Goal: Navigation & Orientation: Find specific page/section

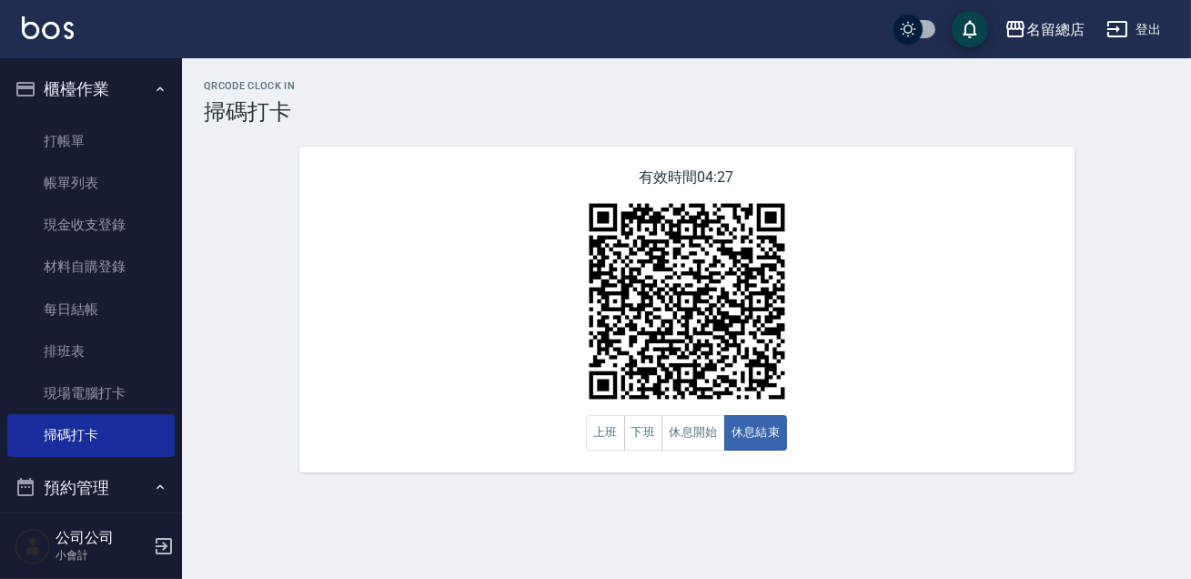
scroll to position [341, 0]
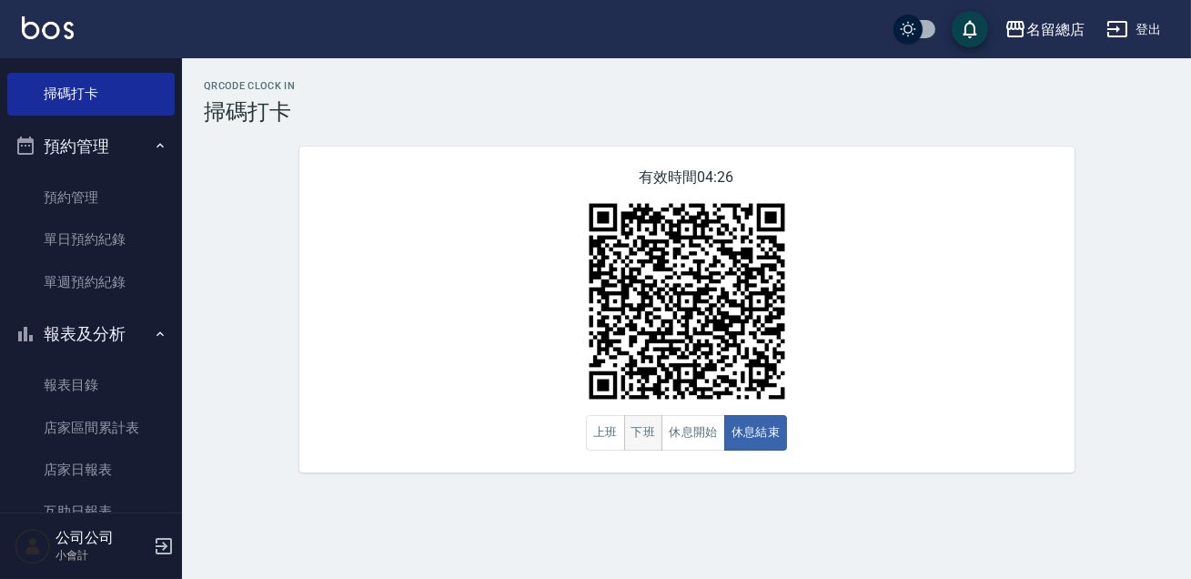
click at [631, 438] on button "下班" at bounding box center [643, 432] width 39 height 35
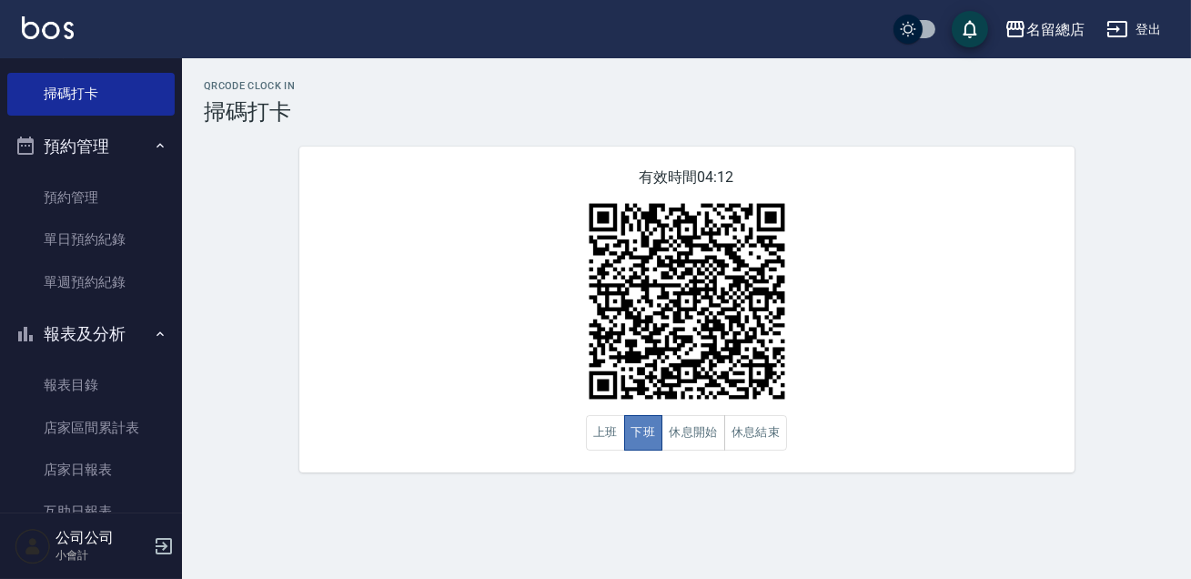
click at [630, 438] on button "下班" at bounding box center [643, 432] width 39 height 35
click at [655, 440] on button "下班" at bounding box center [643, 432] width 39 height 35
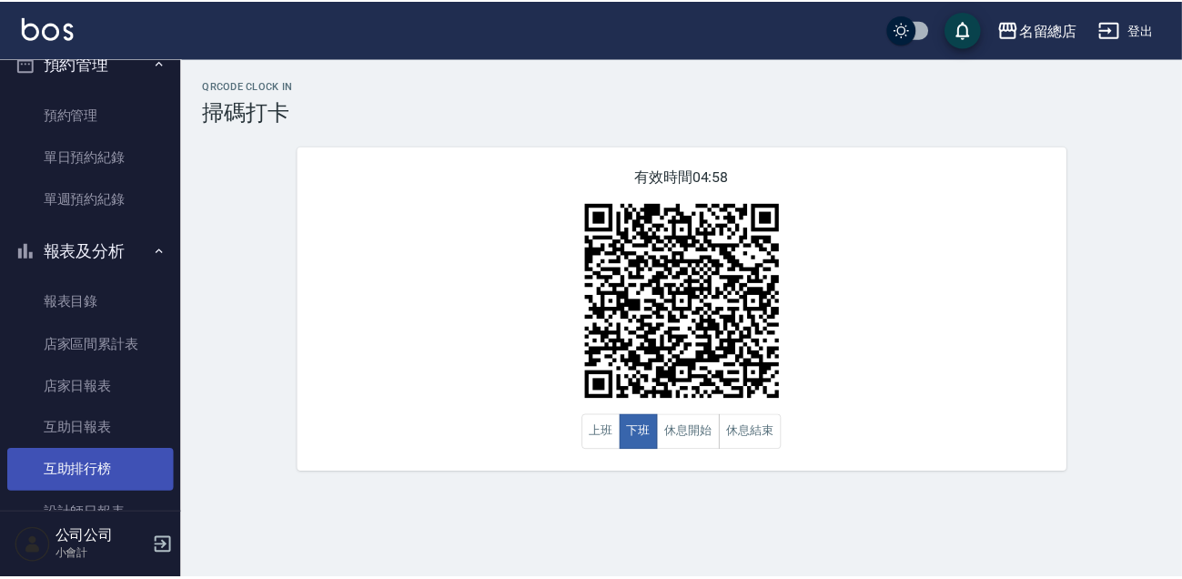
scroll to position [507, 0]
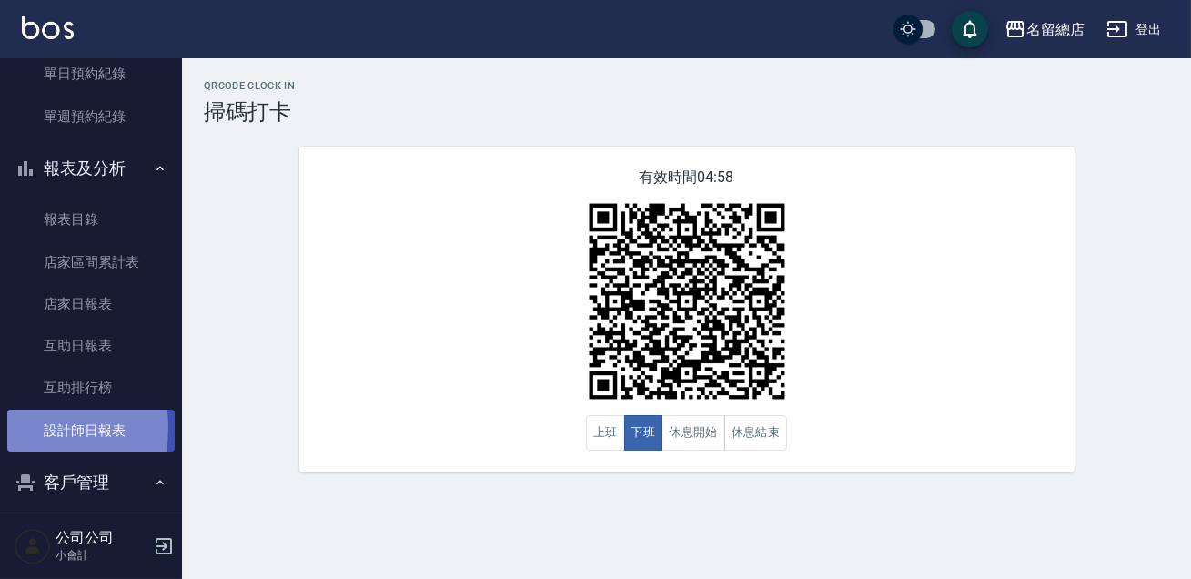
click at [31, 427] on link "設計師日報表" at bounding box center [90, 431] width 167 height 42
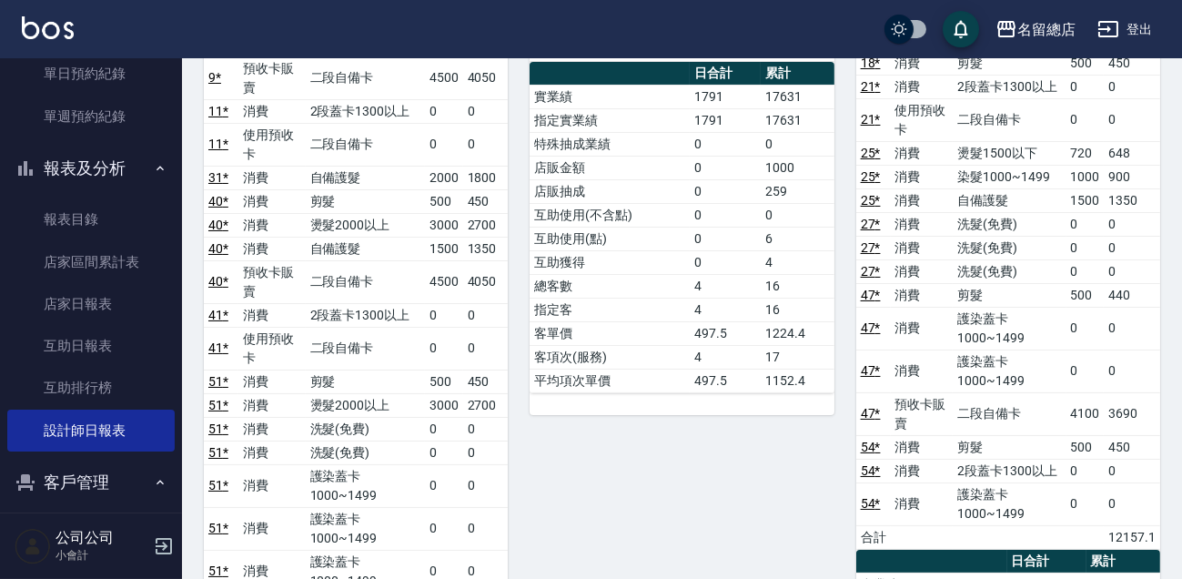
scroll to position [496, 0]
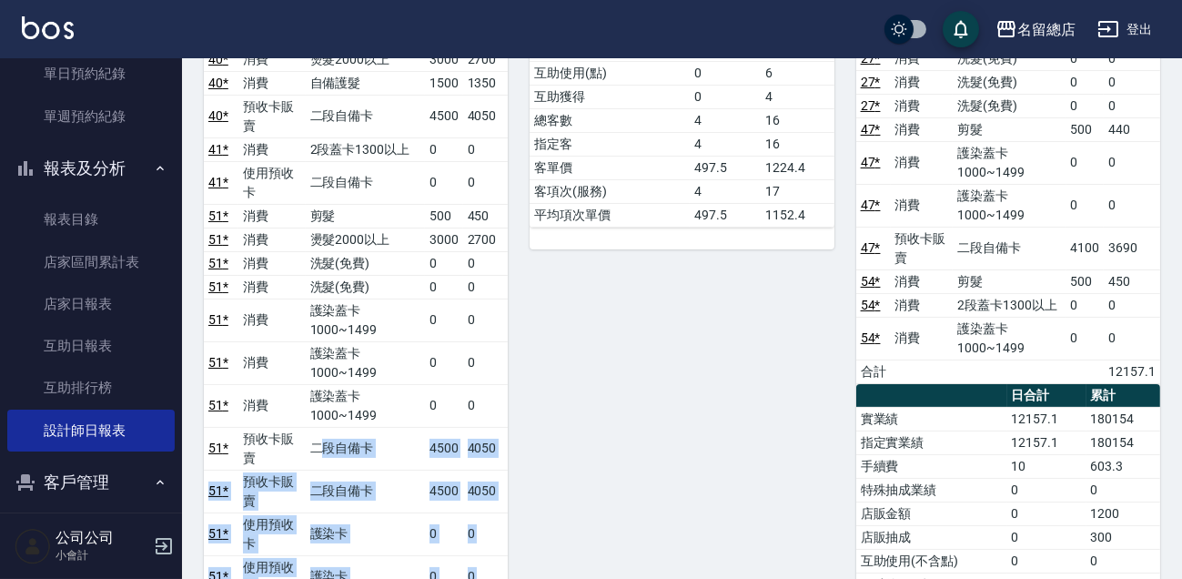
drag, startPoint x: 320, startPoint y: 276, endPoint x: 445, endPoint y: 317, distance: 131.2
click at [552, 307] on div "2 Vivi [PERSON_NAME][DATE] 日報表 單號 類別 項目 金額 業績 24 * 消費 剪髮 400 360 49 * 消費 剪髮 590…" at bounding box center [671, 406] width 326 height 1444
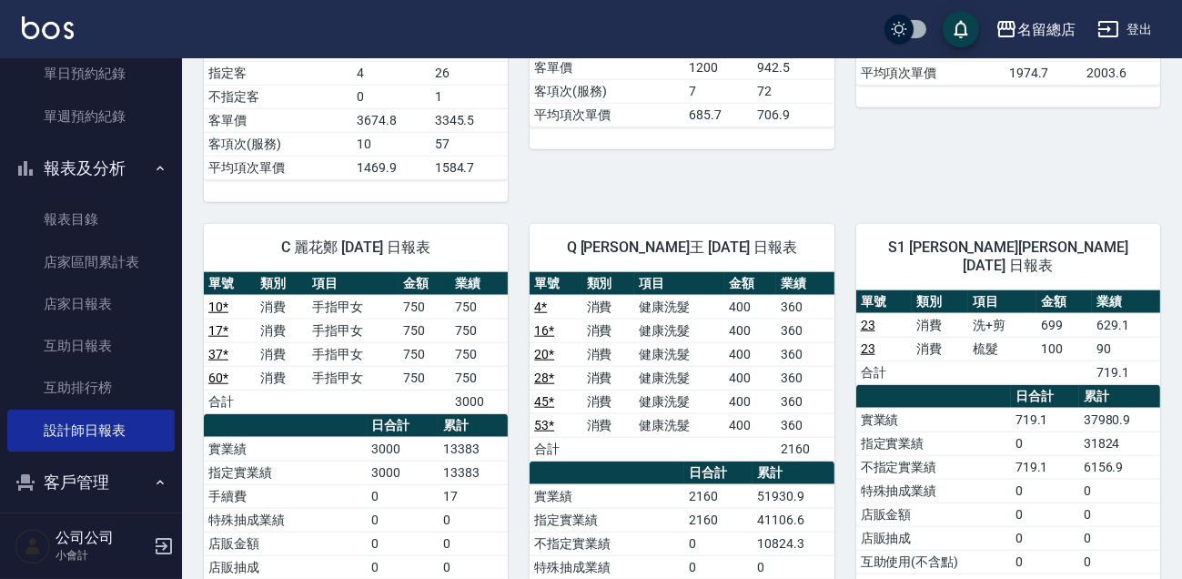
scroll to position [176, 0]
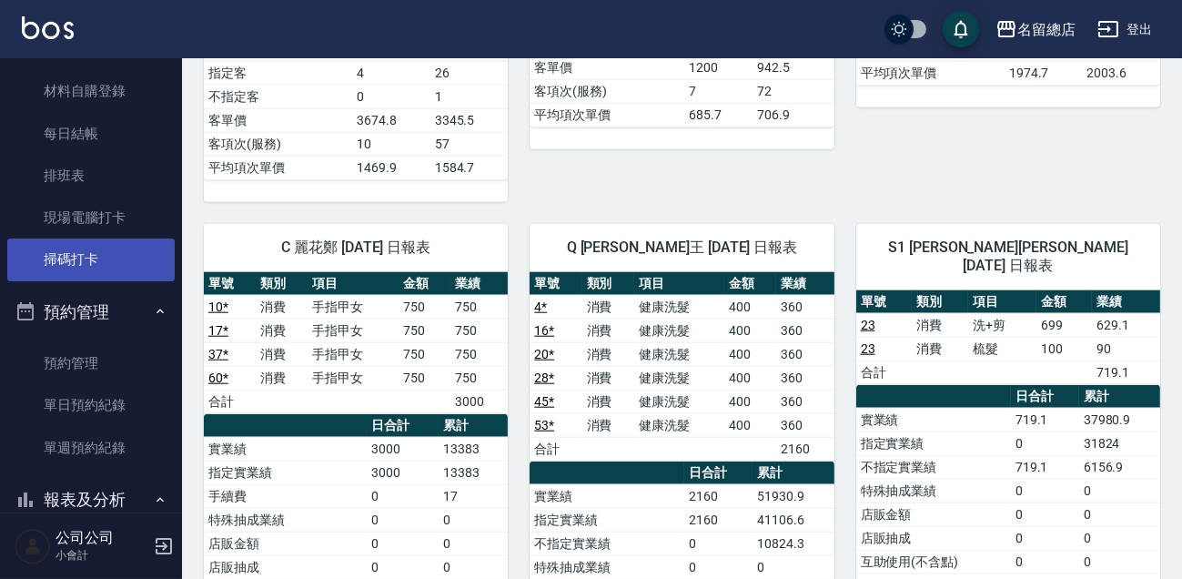
click at [32, 258] on link "掃碼打卡" at bounding box center [90, 259] width 167 height 42
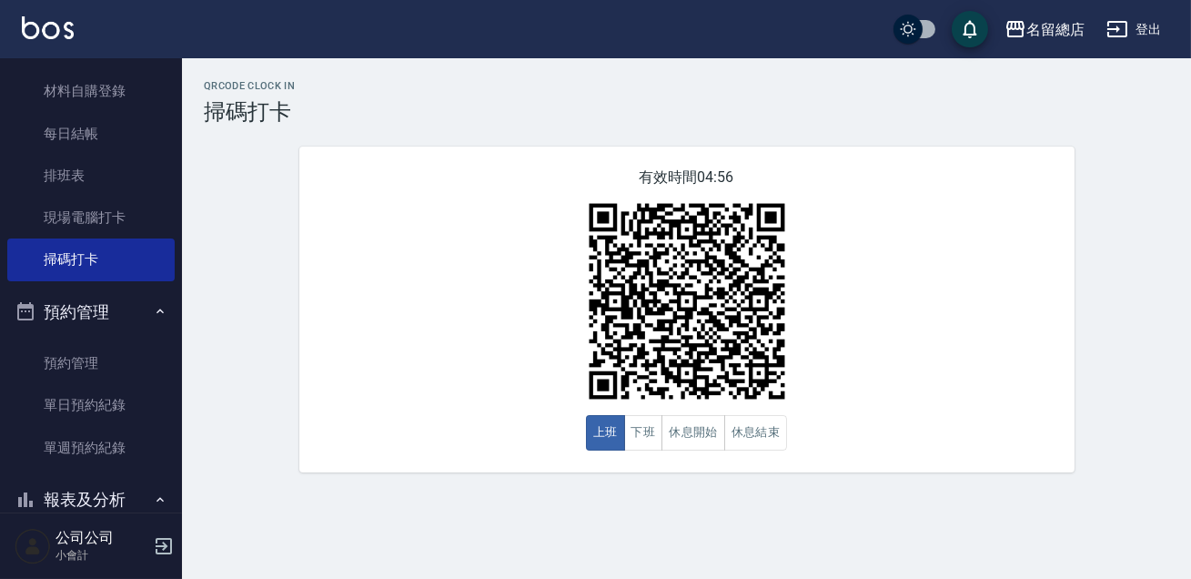
drag, startPoint x: 112, startPoint y: 455, endPoint x: 278, endPoint y: 421, distance: 169.0
click at [114, 455] on link "單週預約紀錄" at bounding box center [90, 448] width 167 height 42
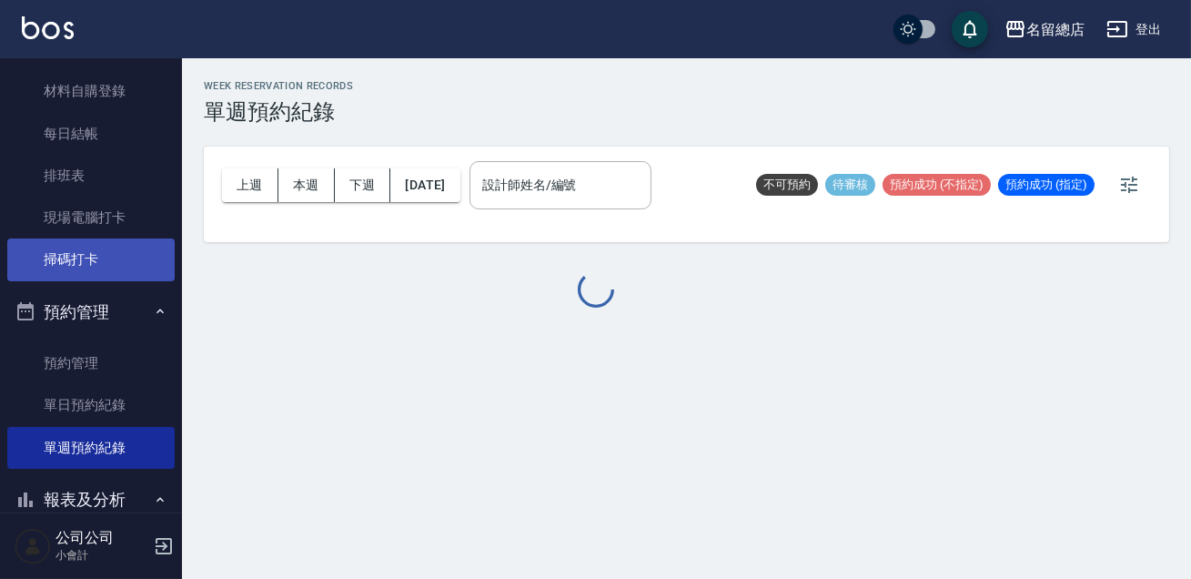
click at [103, 248] on link "掃碼打卡" at bounding box center [90, 259] width 167 height 42
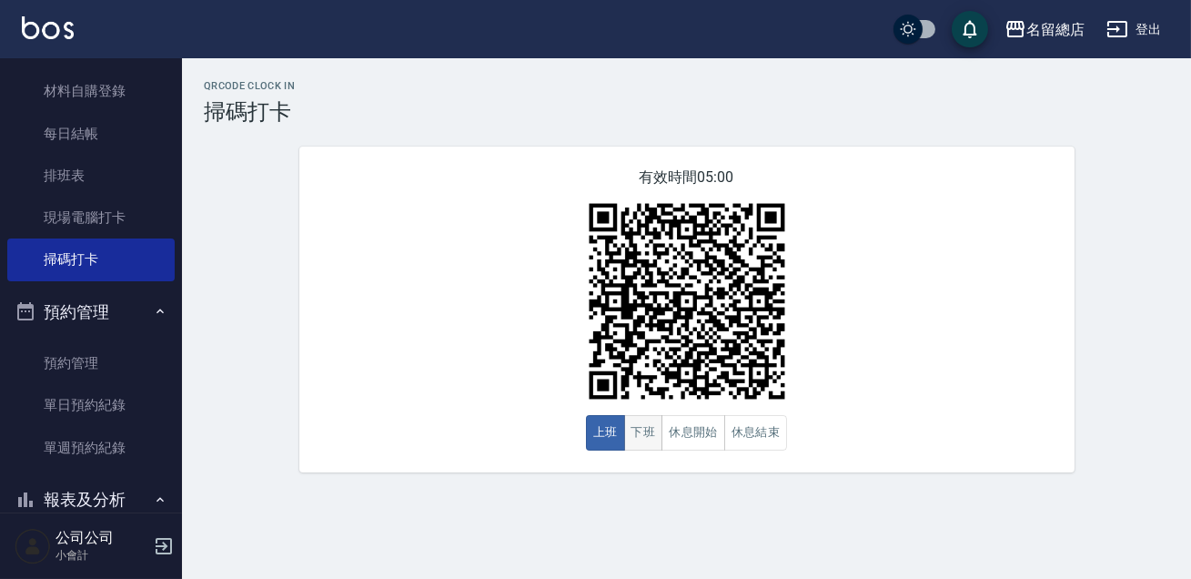
click at [650, 435] on button "下班" at bounding box center [643, 432] width 39 height 35
